Goal: Task Accomplishment & Management: Manage account settings

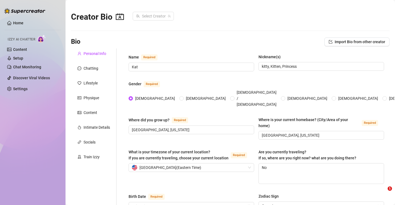
radio input "true"
type input "[DATE]"
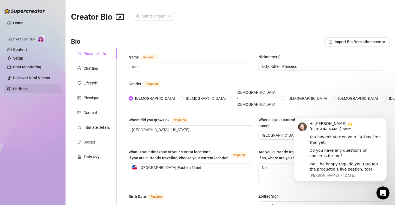
click at [18, 89] on link "Settings" at bounding box center [20, 89] width 14 height 4
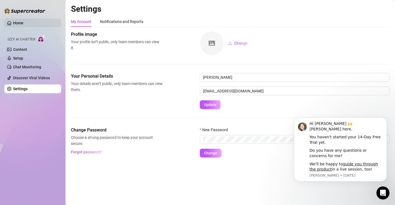
click at [23, 25] on link "Home" at bounding box center [18, 23] width 10 height 4
